Goal: Task Accomplishment & Management: Use online tool/utility

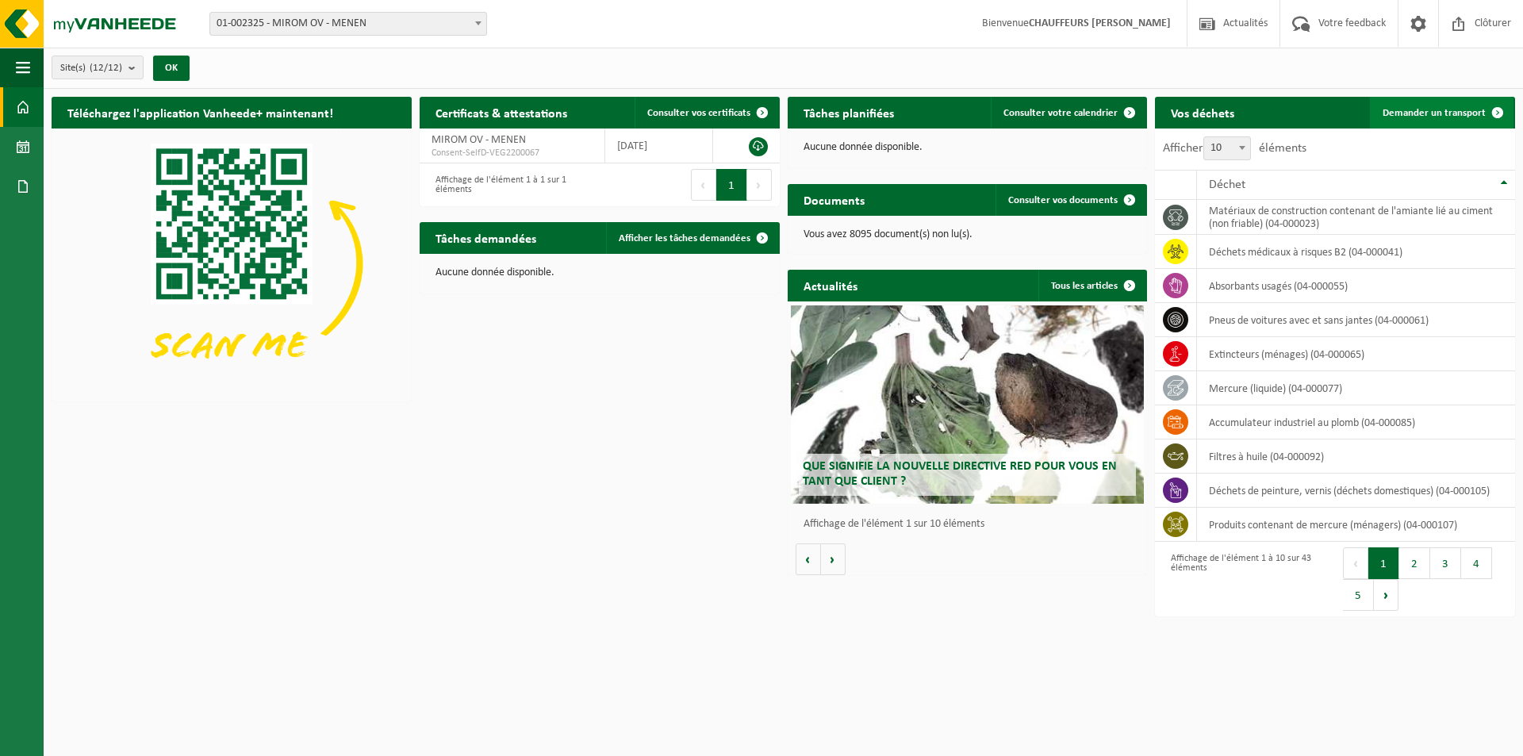
click at [1440, 110] on span "Demander un transport" at bounding box center [1434, 113] width 103 height 10
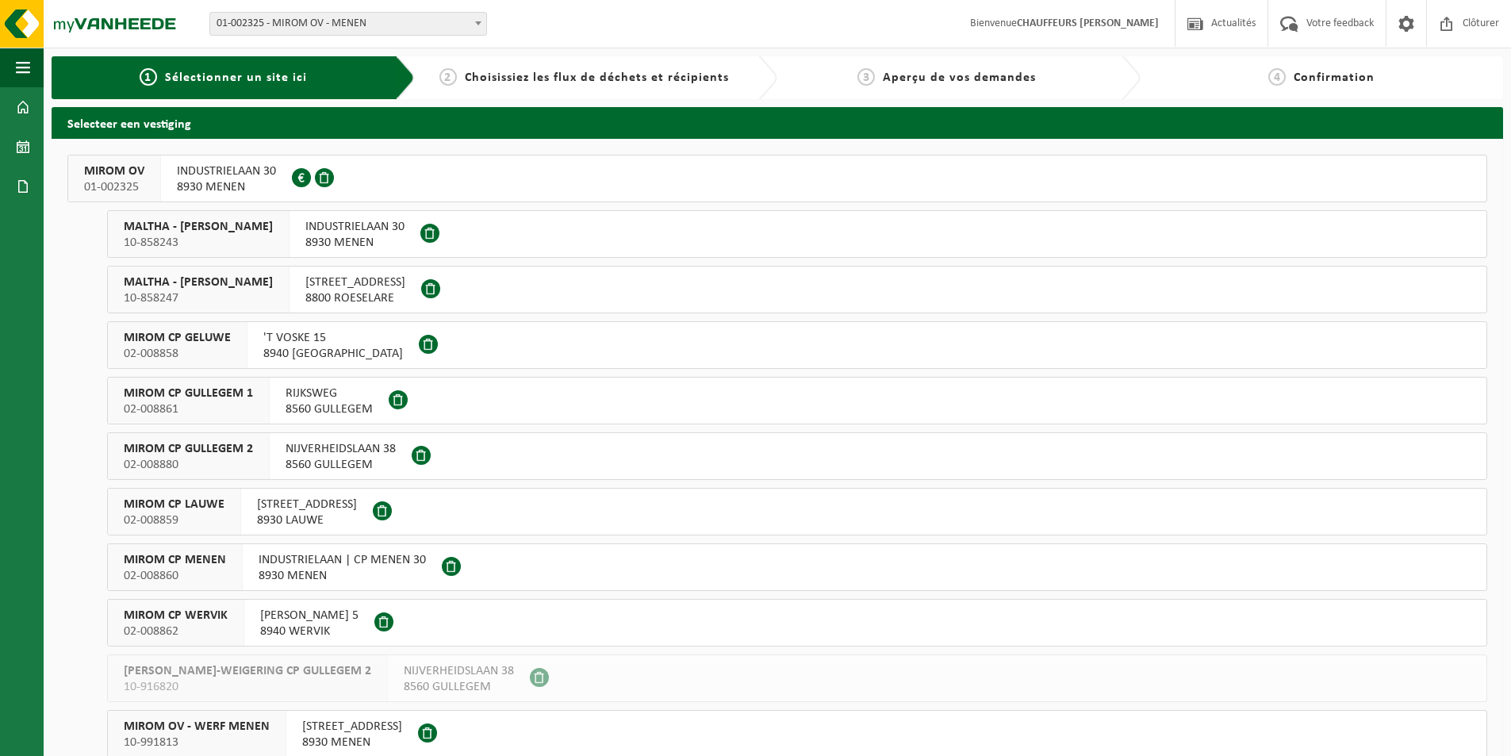
click at [475, 178] on button "MIROM OV 01-002325 INDUSTRIELAAN 30 8930 MENEN 0213.809.081" at bounding box center [777, 179] width 1420 height 48
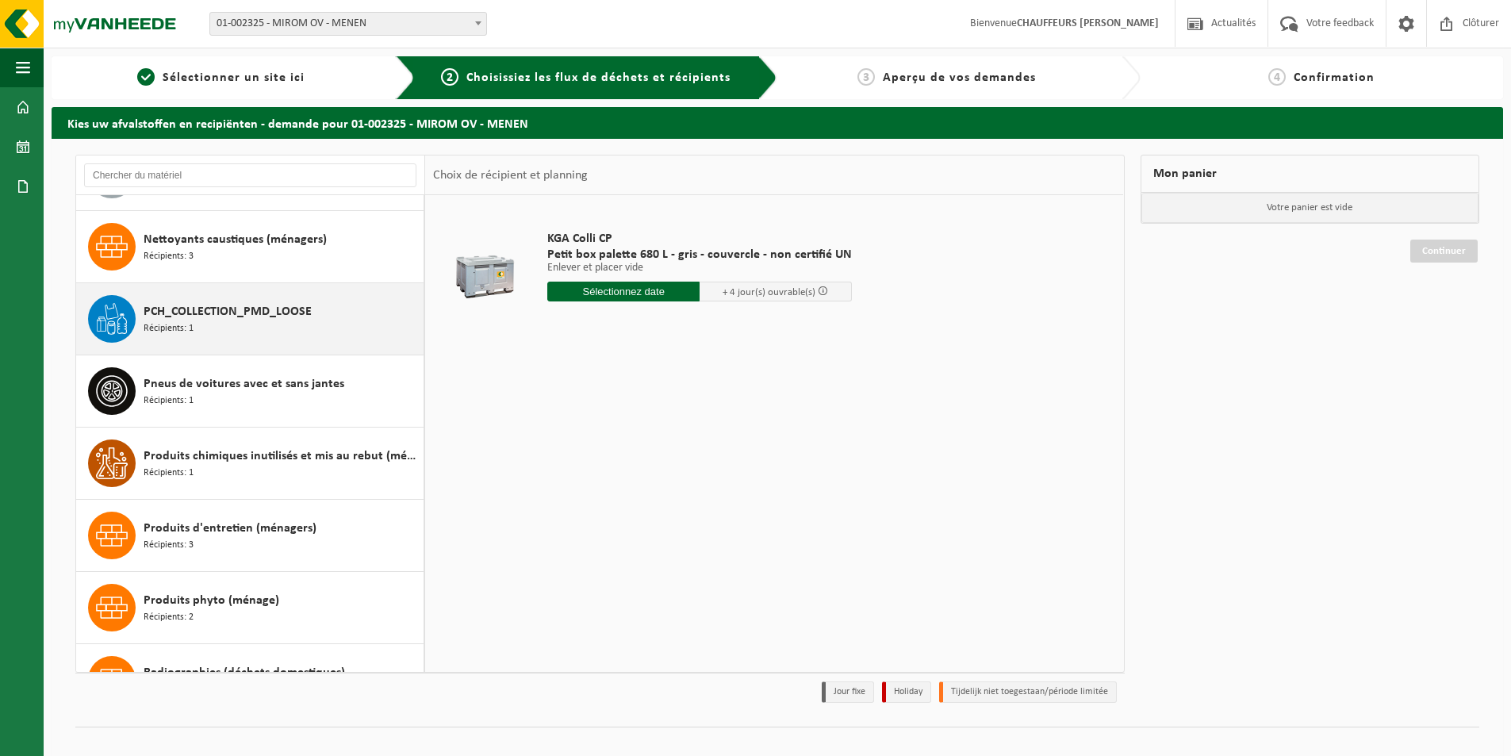
click at [243, 343] on div "PCH_COLLECTION_PMD_LOOSE Récipients: 1" at bounding box center [250, 318] width 348 height 71
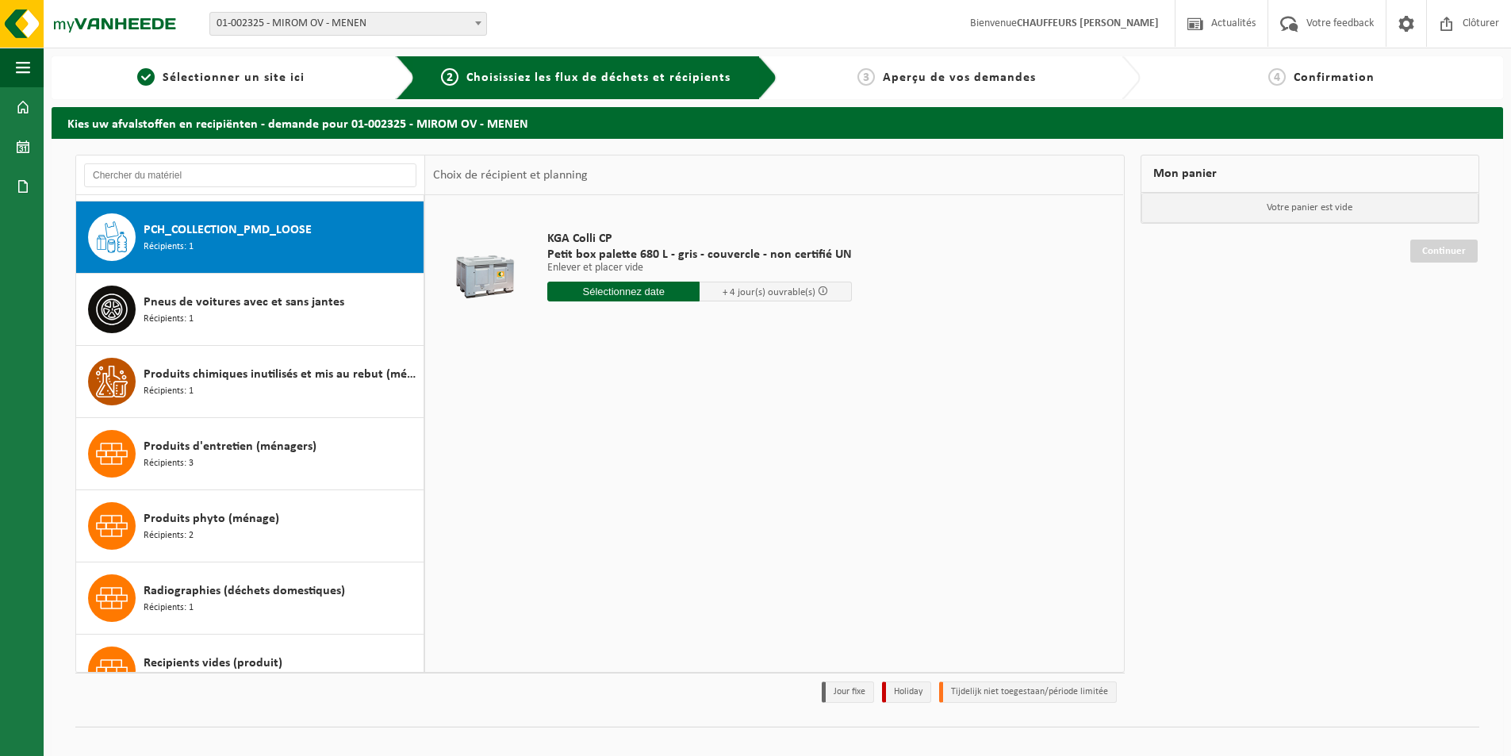
scroll to position [1516, 0]
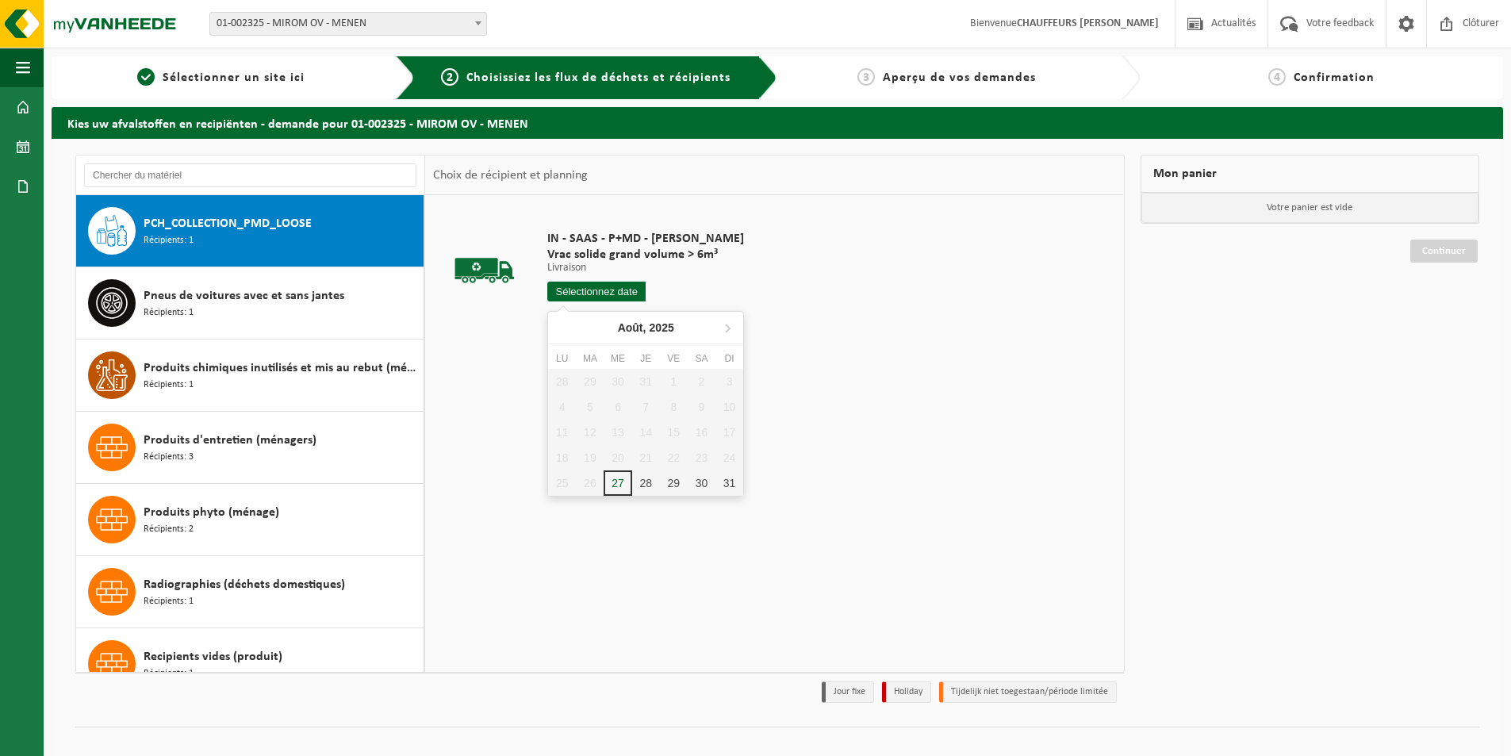
click at [623, 296] on input "text" at bounding box center [596, 292] width 98 height 20
click at [651, 488] on div "28" at bounding box center [646, 482] width 28 height 25
type input "à partir de 2025-08-28"
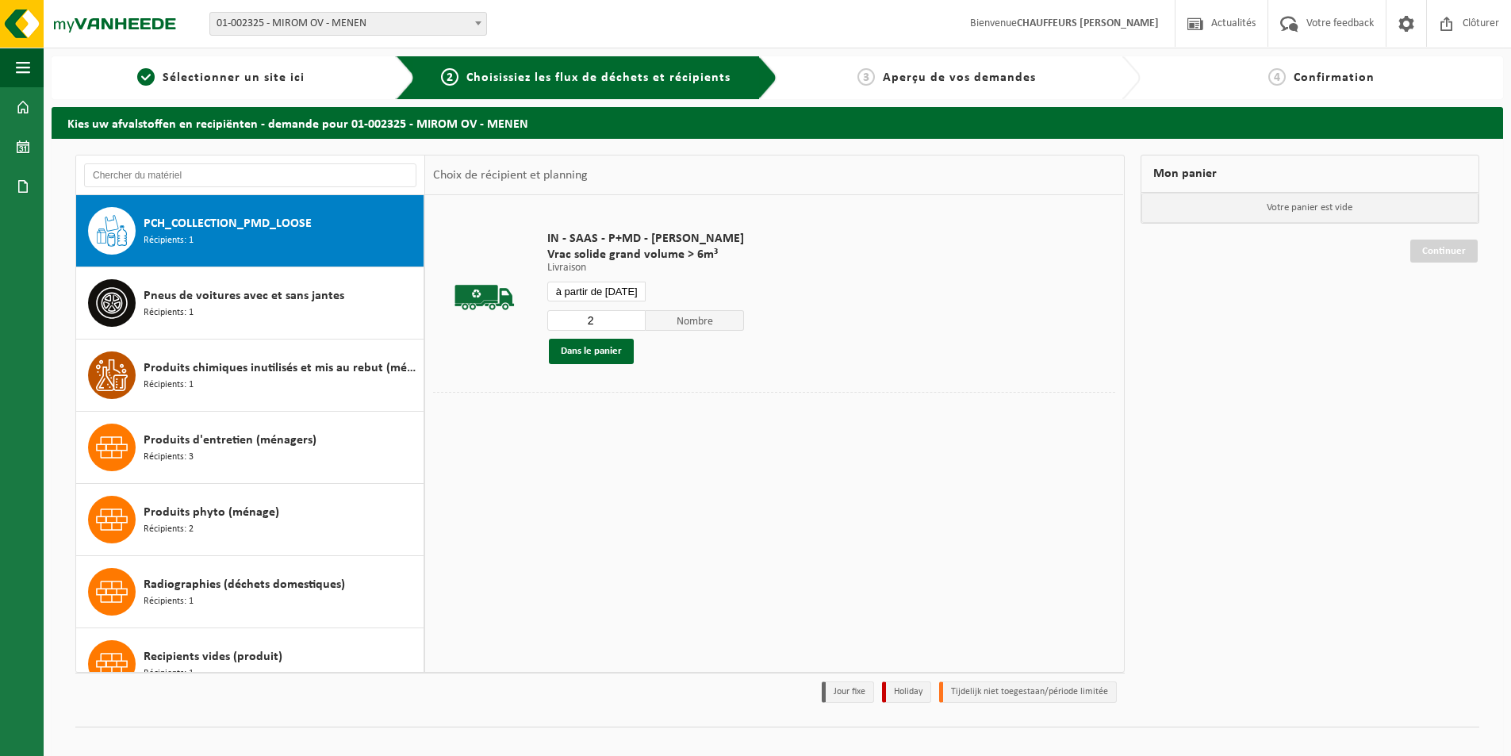
click at [633, 314] on input "2" at bounding box center [596, 320] width 98 height 21
click at [633, 314] on input "3" at bounding box center [596, 320] width 98 height 21
type input "4"
click at [633, 314] on input "4" at bounding box center [596, 320] width 98 height 21
click at [604, 349] on button "Dans le panier" at bounding box center [591, 351] width 85 height 25
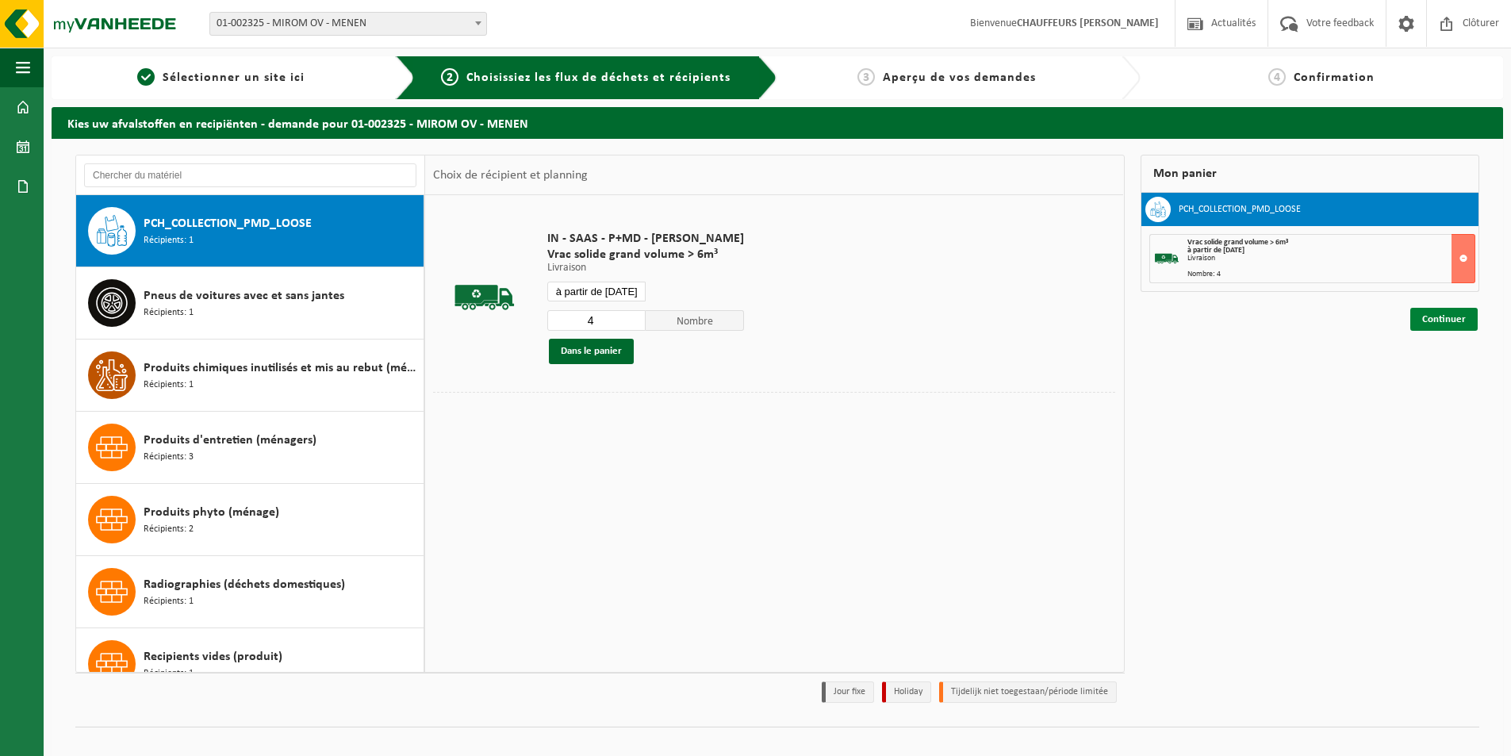
click at [1441, 321] on link "Continuer" at bounding box center [1443, 319] width 67 height 23
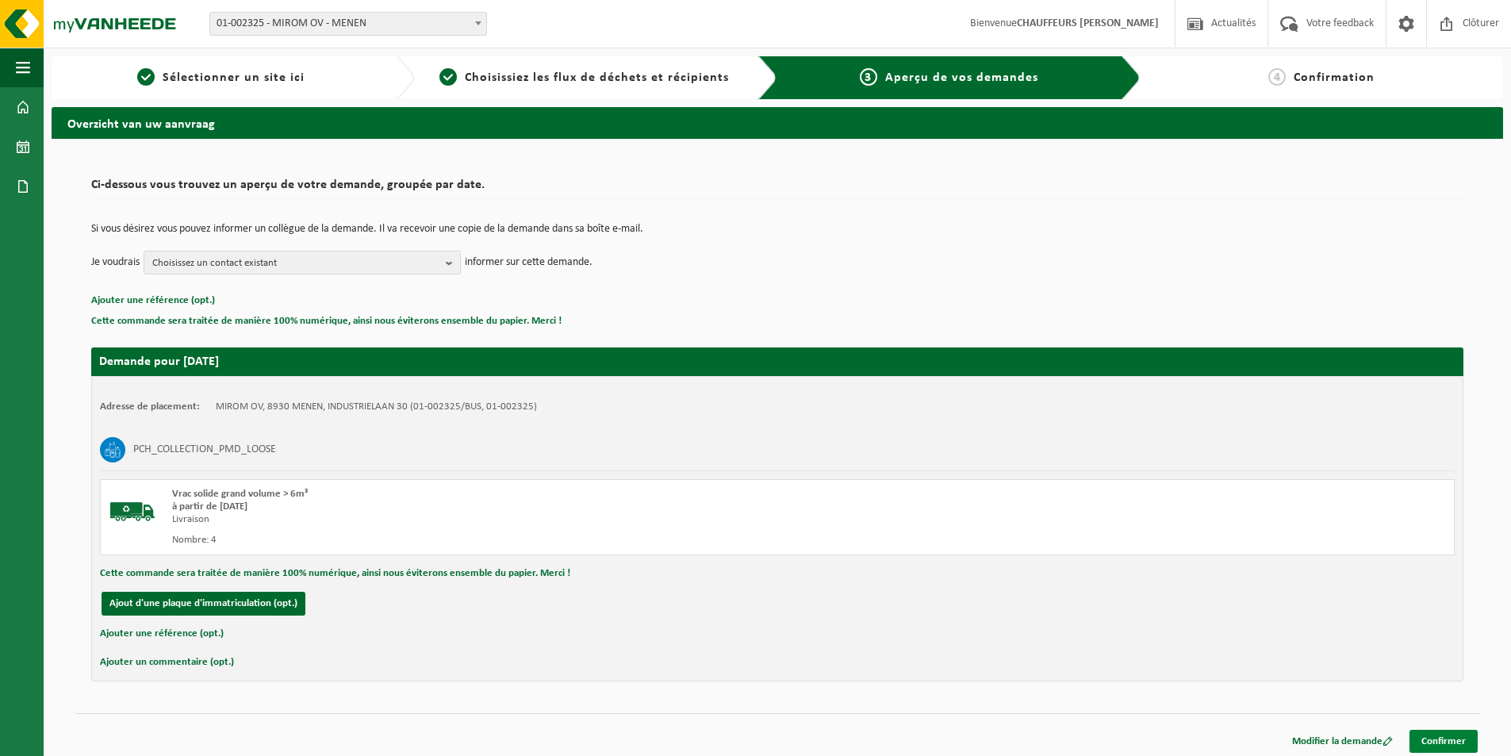
click at [1449, 743] on link "Confirmer" at bounding box center [1444, 741] width 68 height 23
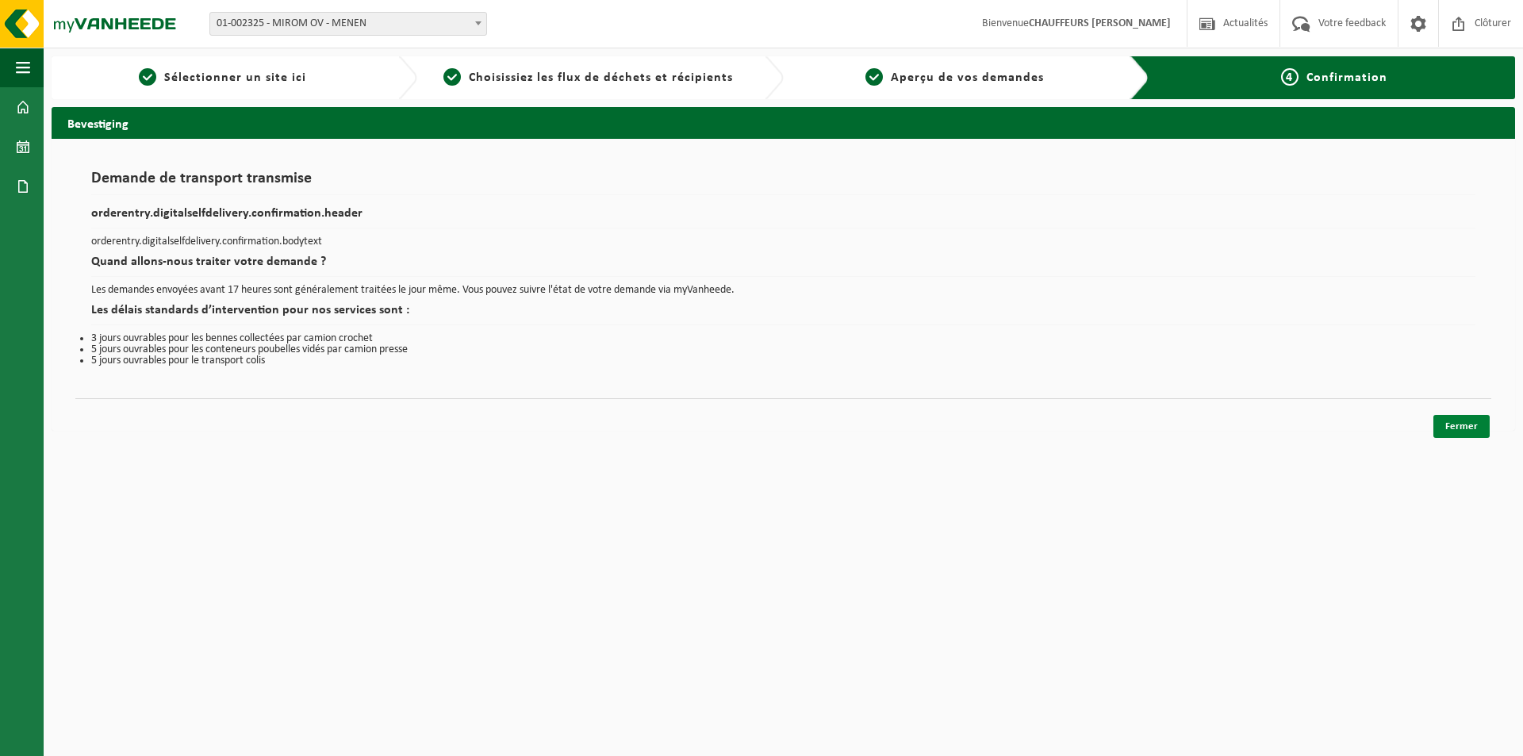
click at [1489, 428] on link "Fermer" at bounding box center [1461, 426] width 56 height 23
